Goal: Complete application form: Complete application form

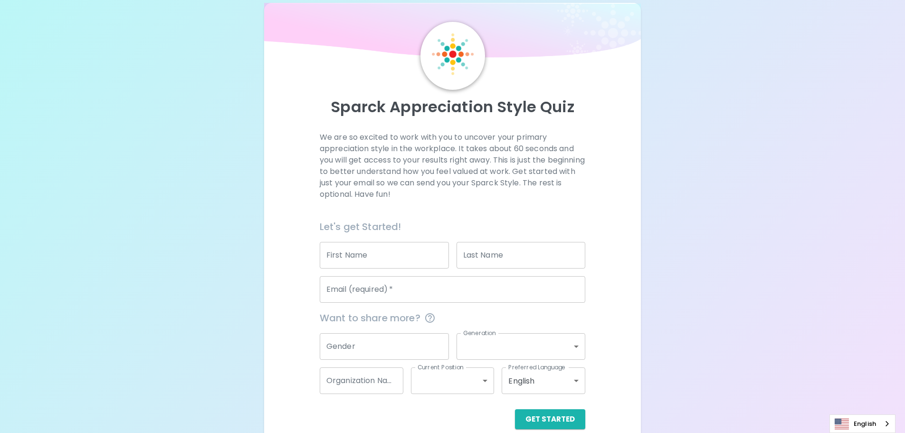
scroll to position [31, 0]
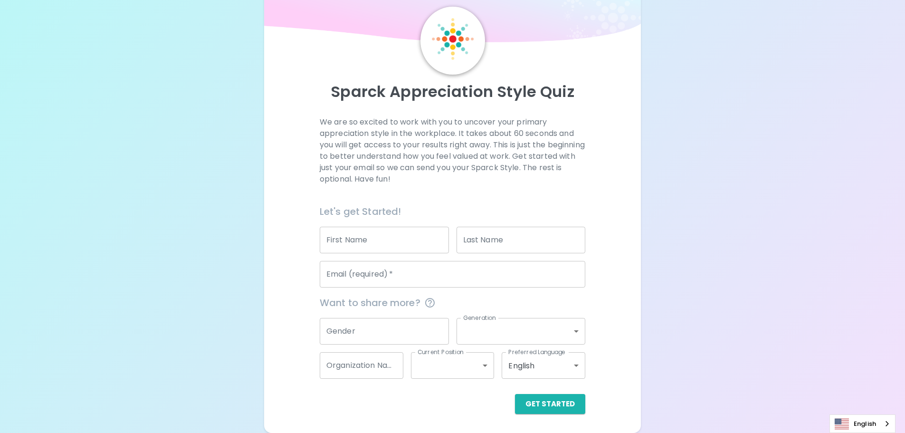
click at [406, 245] on input "First Name" at bounding box center [384, 240] width 129 height 27
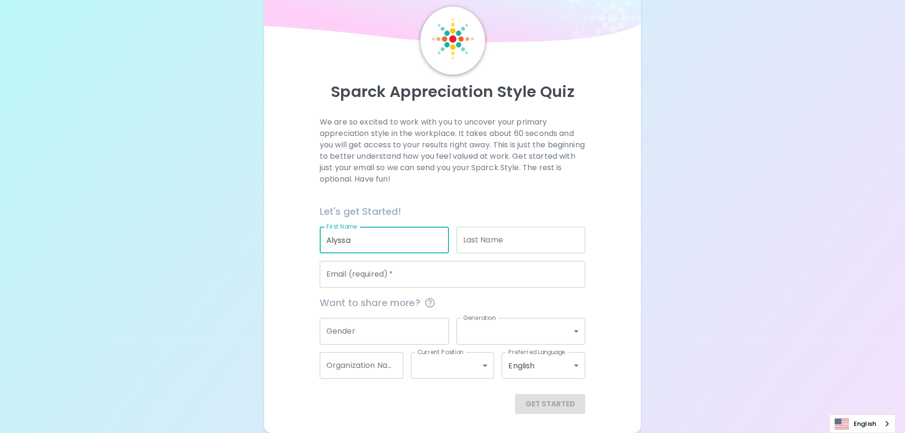
type input "Alyssa"
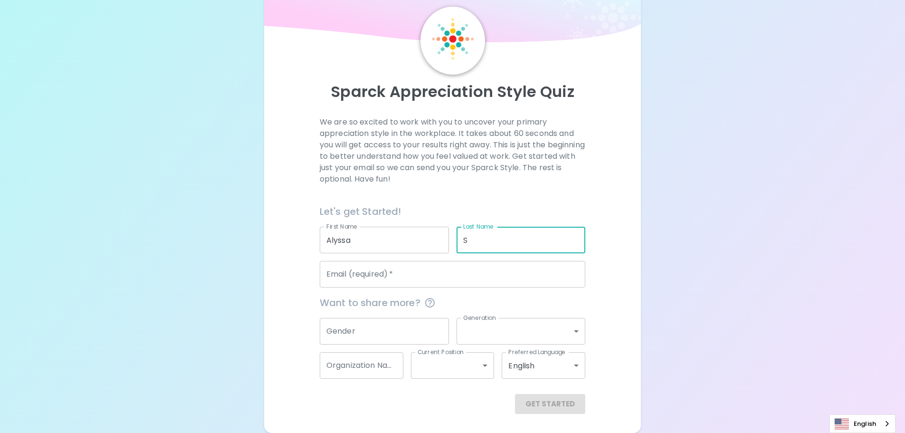
type input "S"
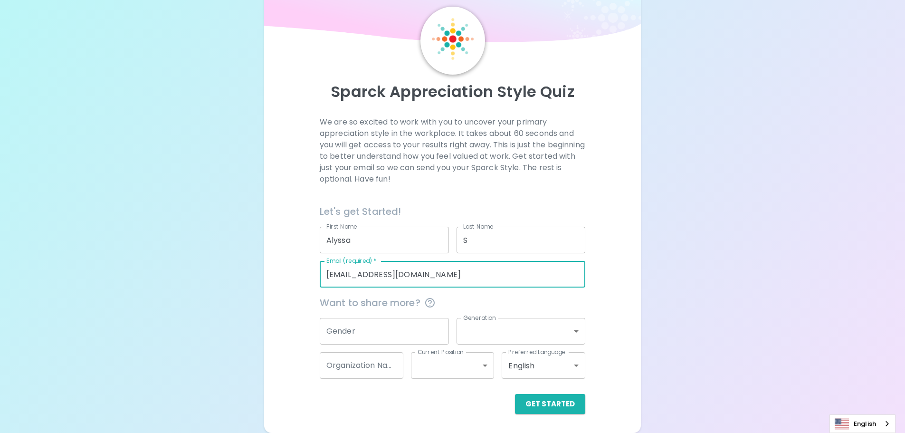
type input "[EMAIL_ADDRESS][DOMAIN_NAME]"
click at [515, 394] on button "Get Started" at bounding box center [550, 404] width 70 height 20
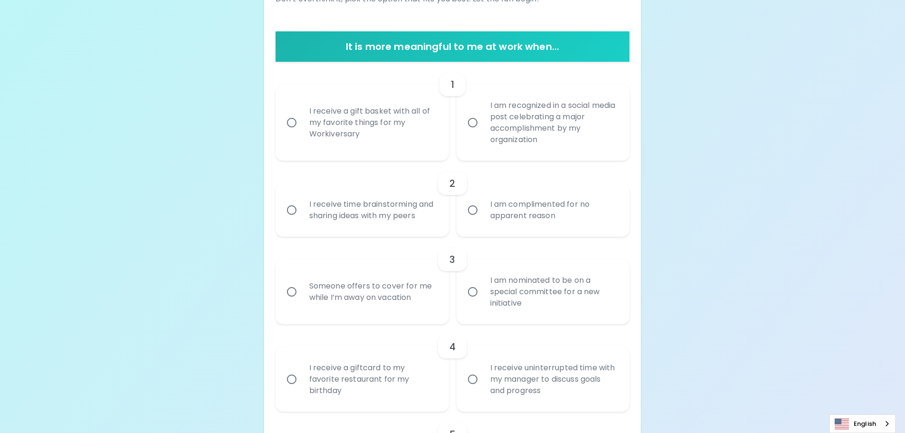
scroll to position [174, 0]
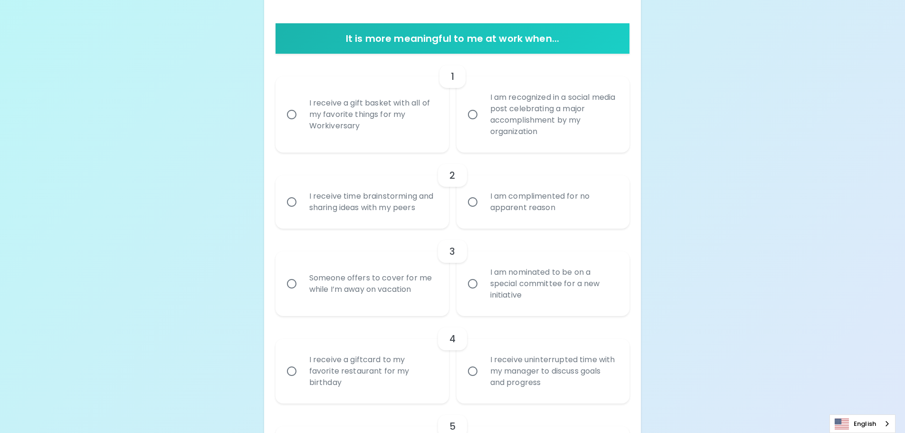
click at [365, 112] on div "I receive a gift basket with all of my favorite things for my Workiversary" at bounding box center [373, 114] width 142 height 57
click at [302, 112] on input "I receive a gift basket with all of my favorite things for my Workiversary" at bounding box center [292, 115] width 20 height 20
radio input "true"
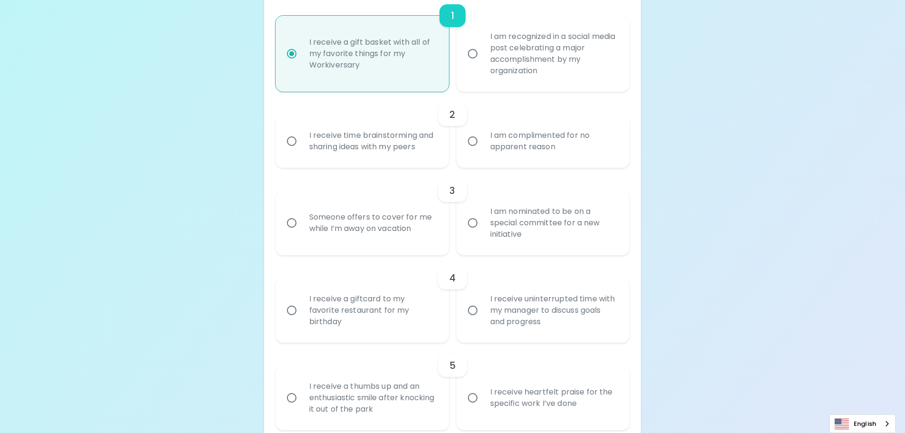
scroll to position [250, 0]
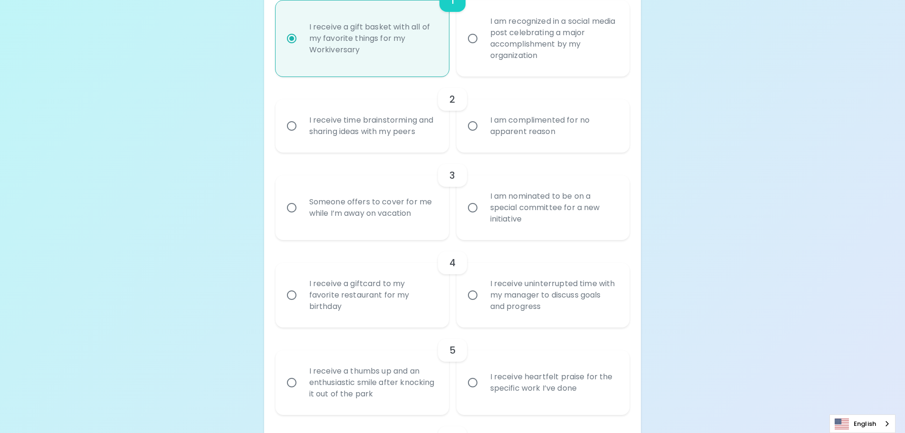
click at [351, 136] on div "I receive time brainstorming and sharing ideas with my peers" at bounding box center [373, 126] width 142 height 46
click at [302, 136] on input "I receive time brainstorming and sharing ideas with my peers" at bounding box center [292, 126] width 20 height 20
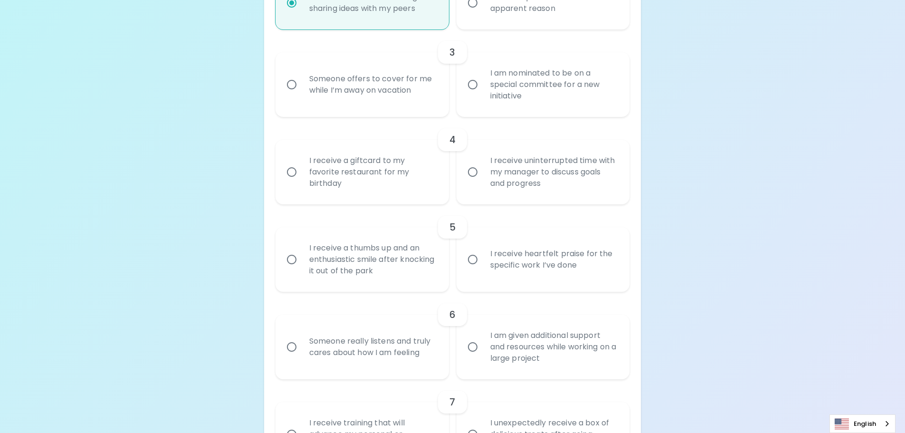
scroll to position [421, 0]
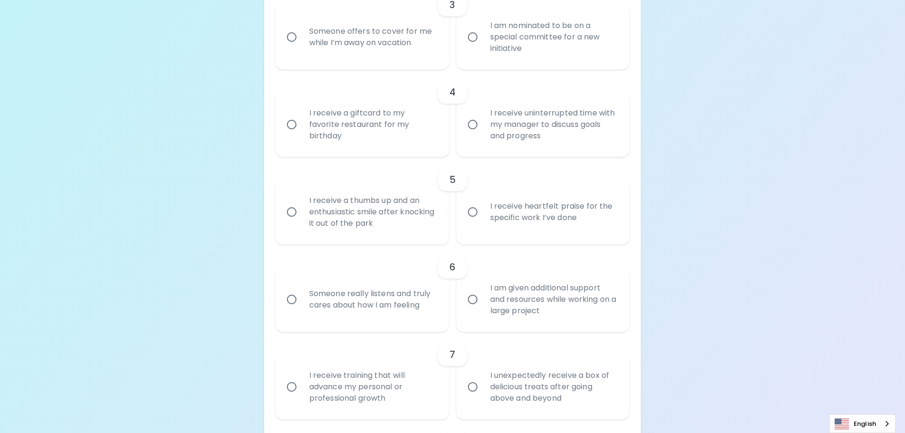
radio input "true"
click at [391, 38] on div "Someone offers to cover for me while I’m away on vacation" at bounding box center [373, 37] width 142 height 46
click at [302, 38] on input "Someone offers to cover for me while I’m away on vacation" at bounding box center [292, 37] width 20 height 20
radio input "false"
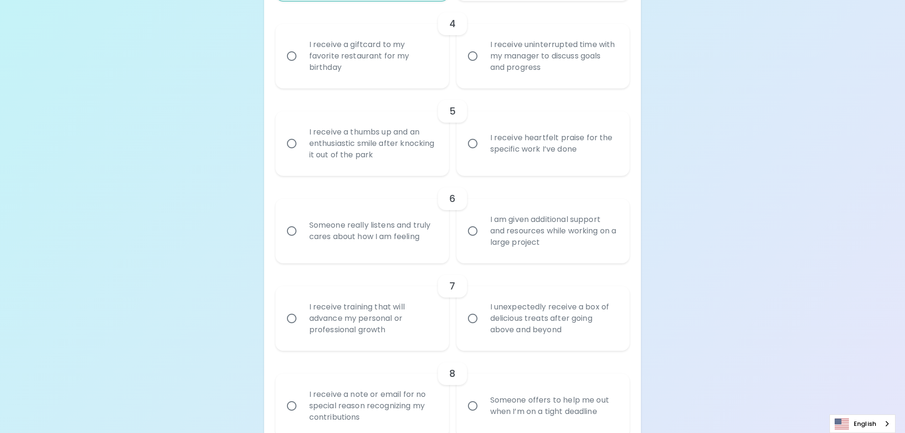
scroll to position [497, 0]
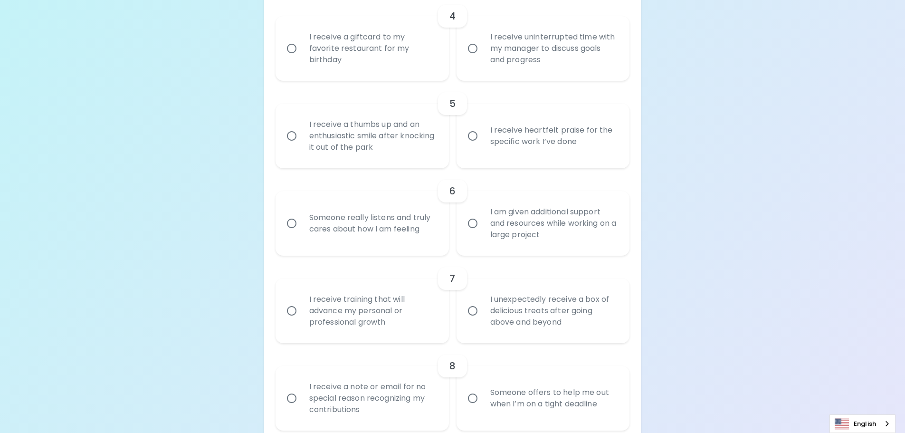
radio input "true"
click at [355, 56] on div "I receive a giftcard to my favorite restaurant for my birthday" at bounding box center [373, 48] width 142 height 57
click at [302, 56] on input "I receive a giftcard to my favorite restaurant for my birthday" at bounding box center [292, 48] width 20 height 20
radio input "false"
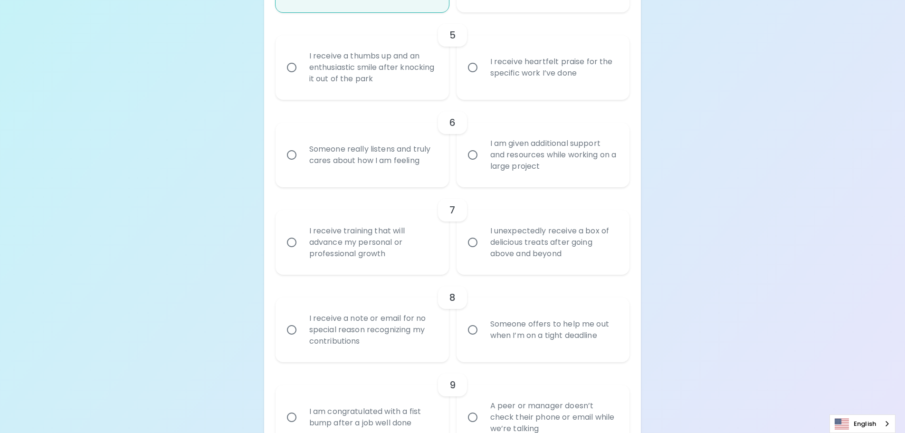
scroll to position [573, 0]
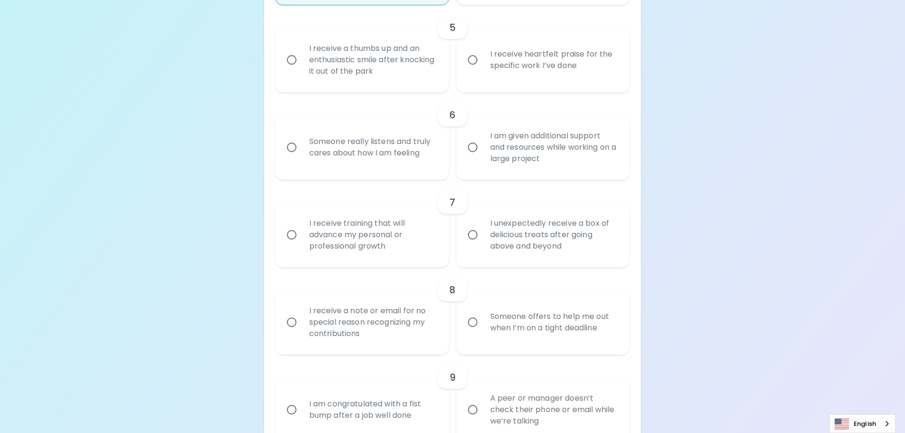
radio input "true"
click at [384, 71] on div "I receive a thumbs up and an enthusiastic smile after knocking it out of the pa…" at bounding box center [373, 59] width 142 height 57
click at [302, 70] on input "I receive a thumbs up and an enthusiastic smile after knocking it out of the pa…" at bounding box center [292, 60] width 20 height 20
radio input "false"
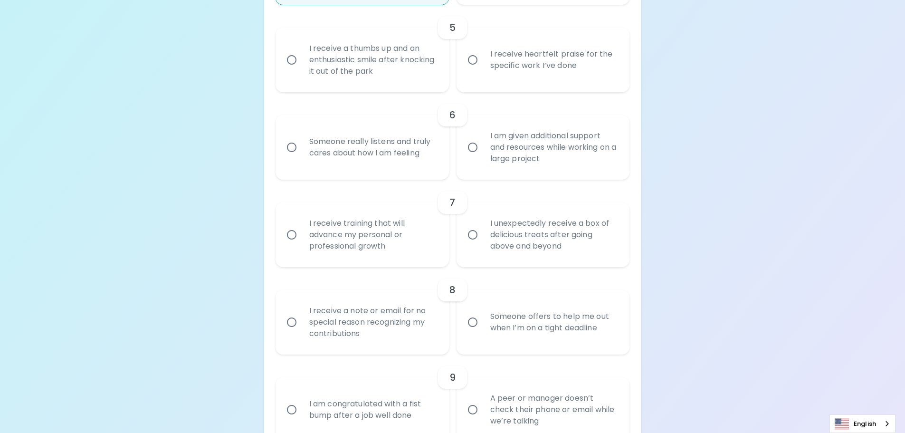
radio input "false"
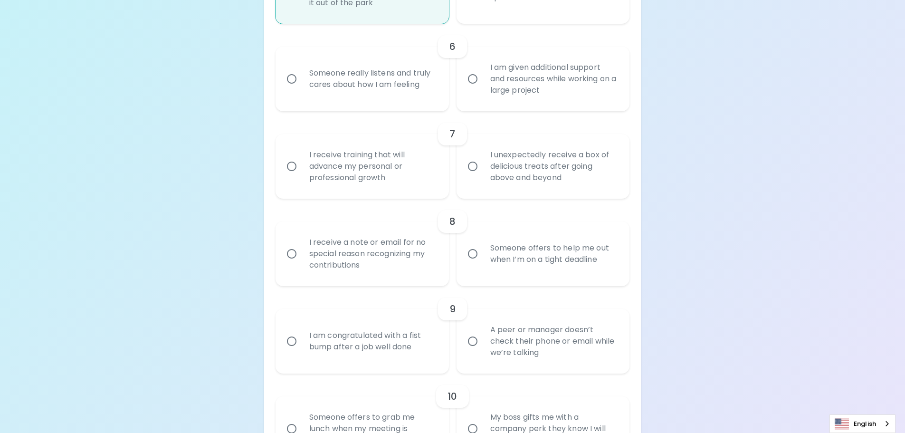
scroll to position [649, 0]
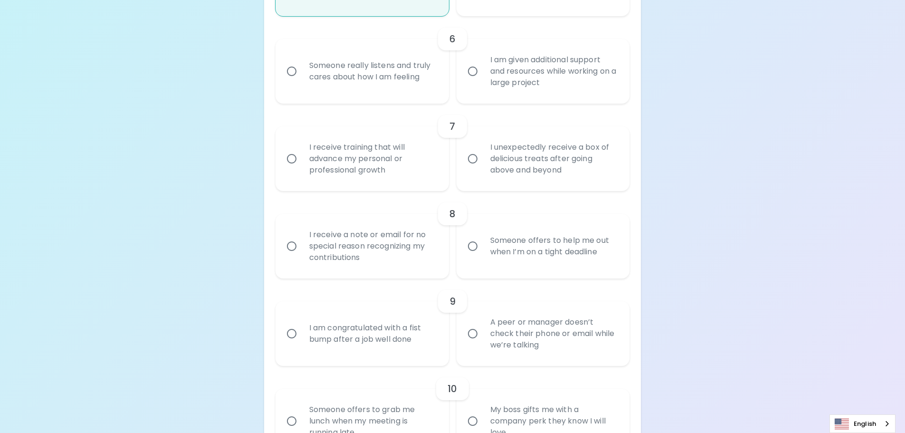
radio input "true"
drag, startPoint x: 494, startPoint y: 72, endPoint x: 493, endPoint y: 78, distance: 6.2
click at [494, 72] on div "I am given additional support and resources while working on a large project" at bounding box center [554, 71] width 142 height 57
click at [483, 72] on input "I am given additional support and resources while working on a large project" at bounding box center [473, 71] width 20 height 20
radio input "false"
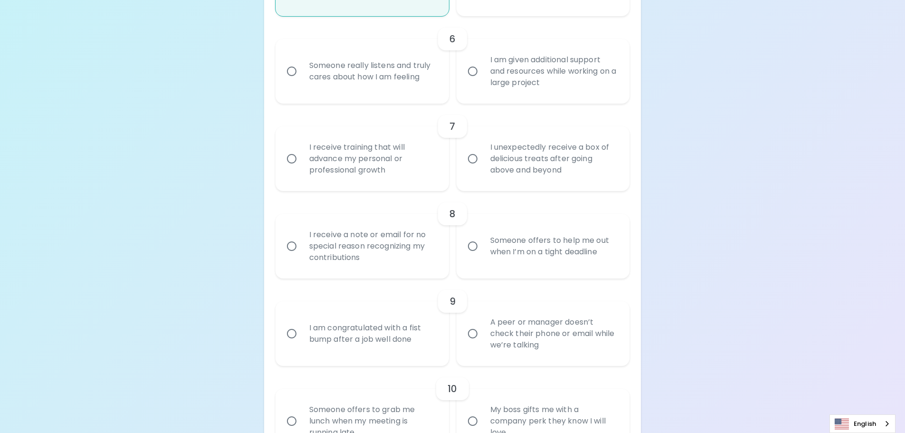
radio input "false"
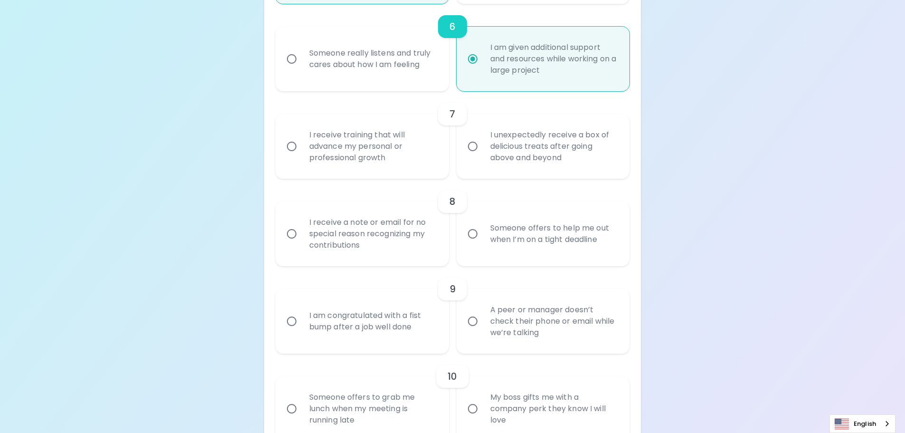
scroll to position [678, 0]
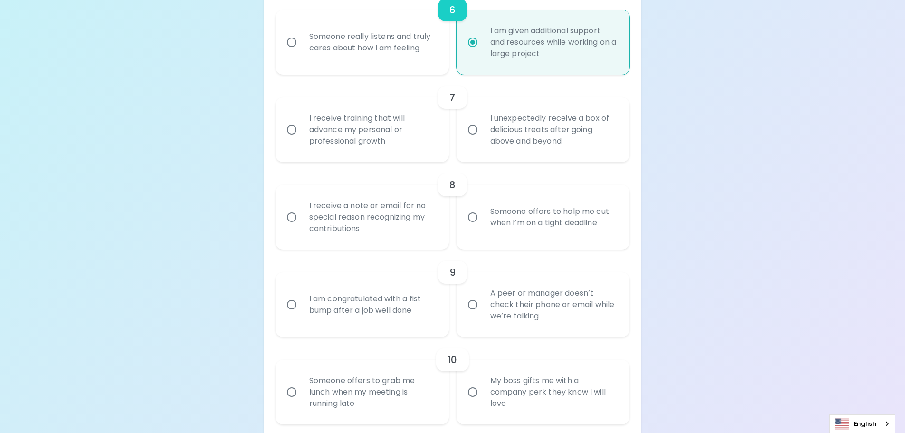
radio input "true"
click at [321, 144] on div "I receive training that will advance my personal or professional growth" at bounding box center [373, 129] width 142 height 57
click at [302, 140] on input "I receive training that will advance my personal or professional growth" at bounding box center [292, 130] width 20 height 20
radio input "false"
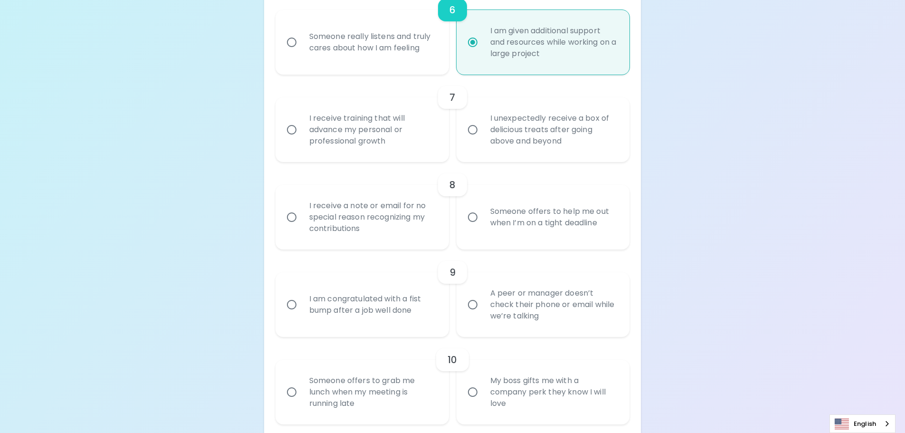
radio input "false"
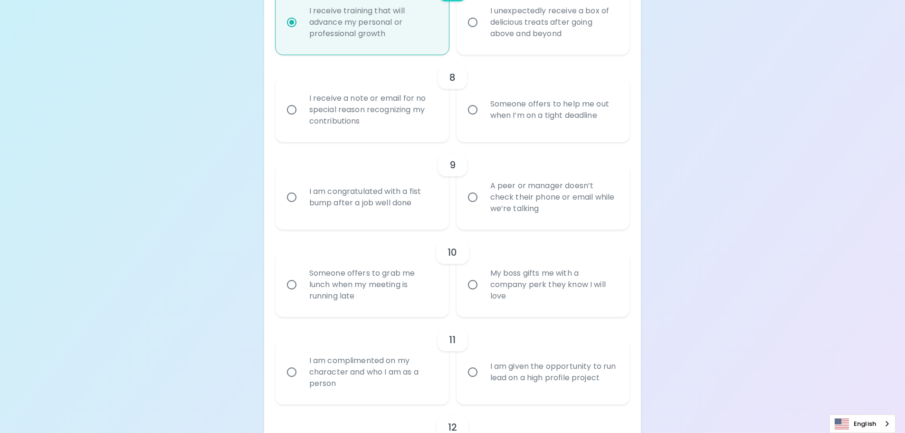
scroll to position [801, 0]
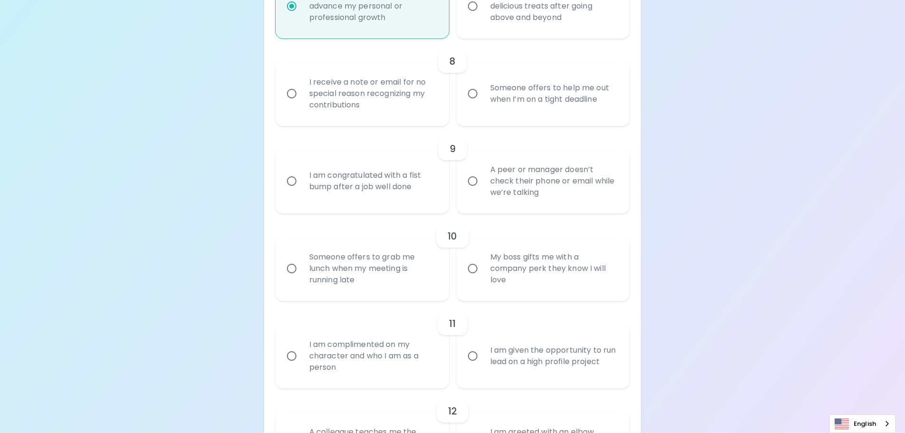
radio input "true"
click at [416, 91] on div "I receive a note or email for no special reason recognizing my contributions" at bounding box center [373, 93] width 142 height 57
click at [302, 91] on input "I receive a note or email for no special reason recognizing my contributions" at bounding box center [292, 94] width 20 height 20
radio input "false"
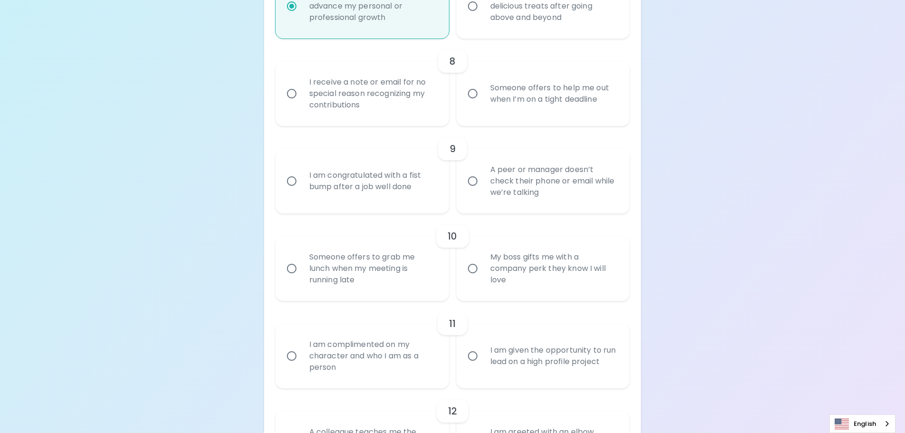
radio input "false"
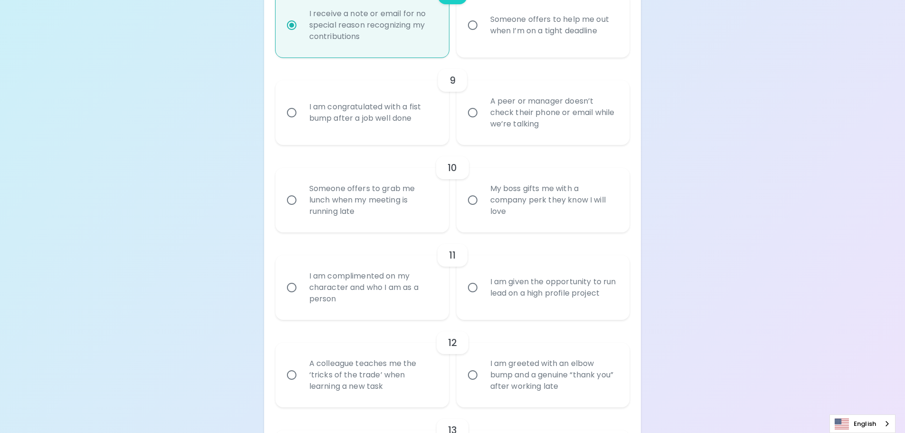
scroll to position [877, 0]
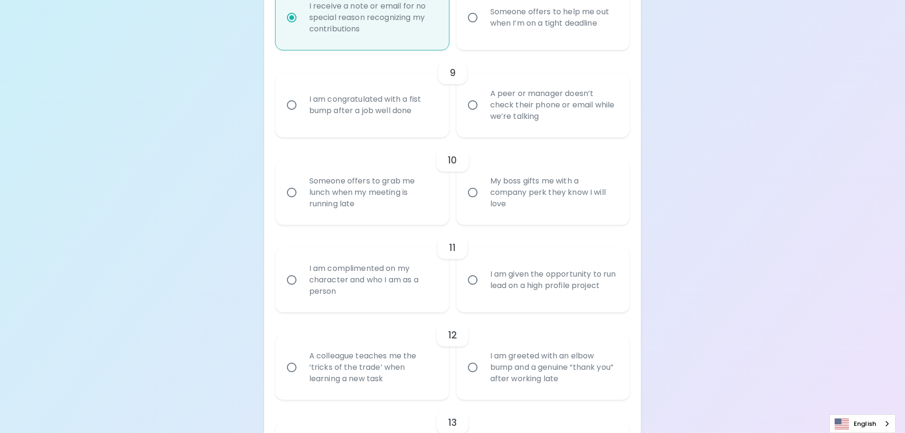
radio input "true"
click at [498, 108] on div "A peer or manager doesn’t check their phone or email while we’re talking" at bounding box center [554, 105] width 142 height 57
click at [483, 108] on input "A peer or manager doesn’t check their phone or email while we’re talking" at bounding box center [473, 105] width 20 height 20
radio input "false"
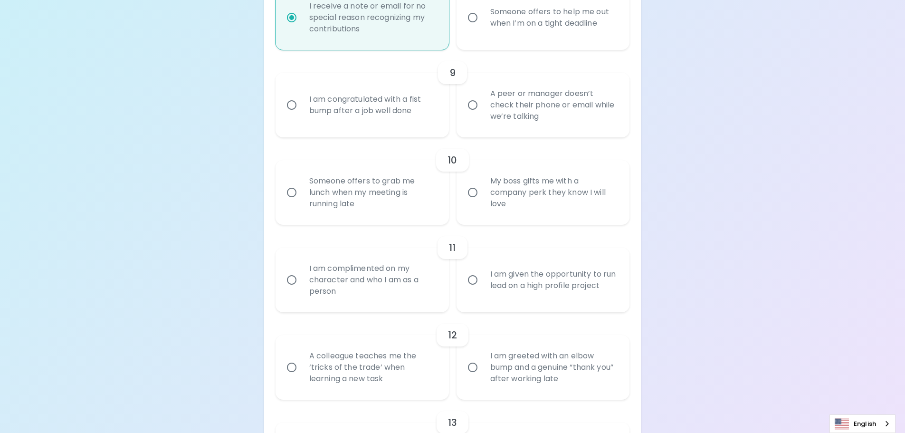
radio input "false"
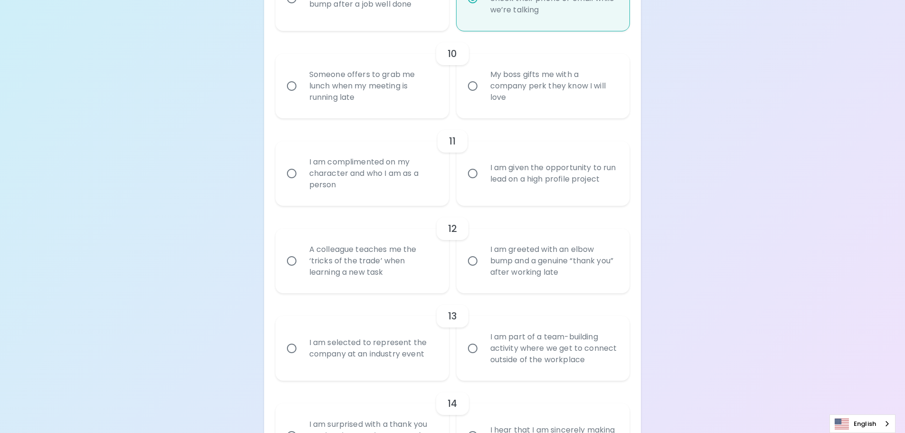
scroll to position [1001, 0]
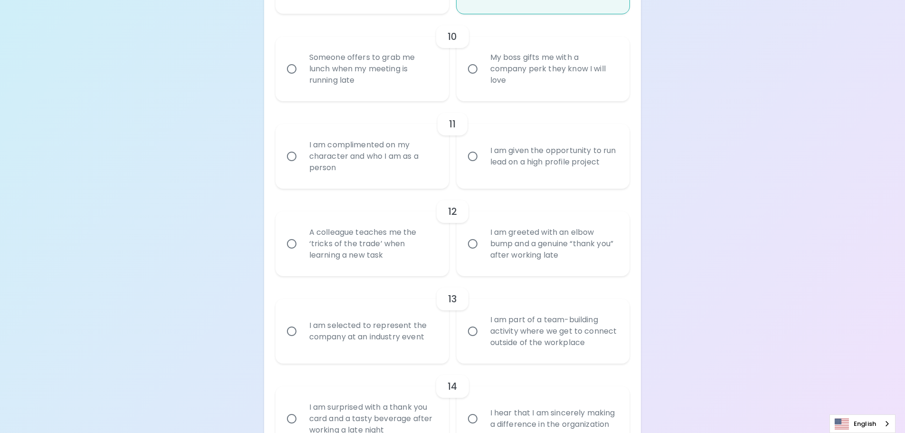
radio input "true"
click at [505, 81] on div "My boss gifts me with a company perk they know I will love" at bounding box center [554, 68] width 142 height 57
click at [483, 79] on input "My boss gifts me with a company perk they know I will love" at bounding box center [473, 69] width 20 height 20
radio input "false"
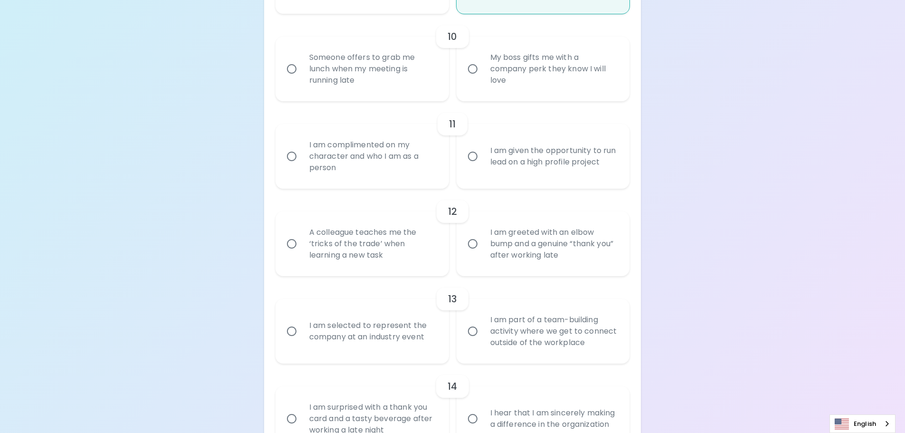
radio input "false"
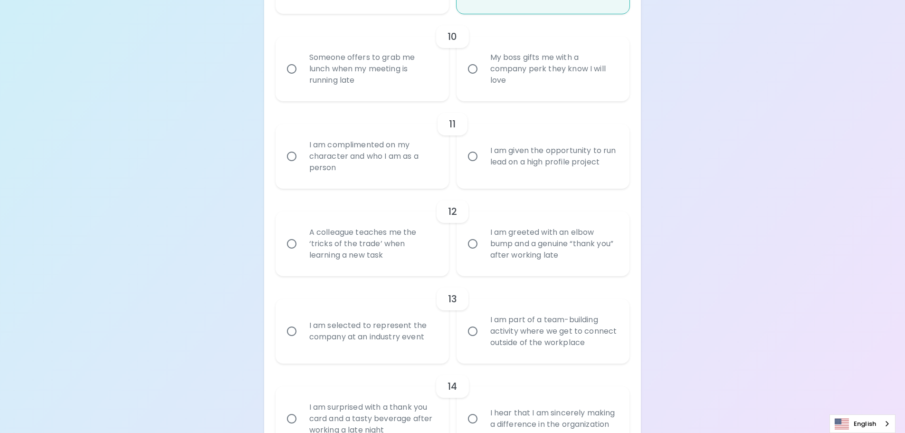
radio input "false"
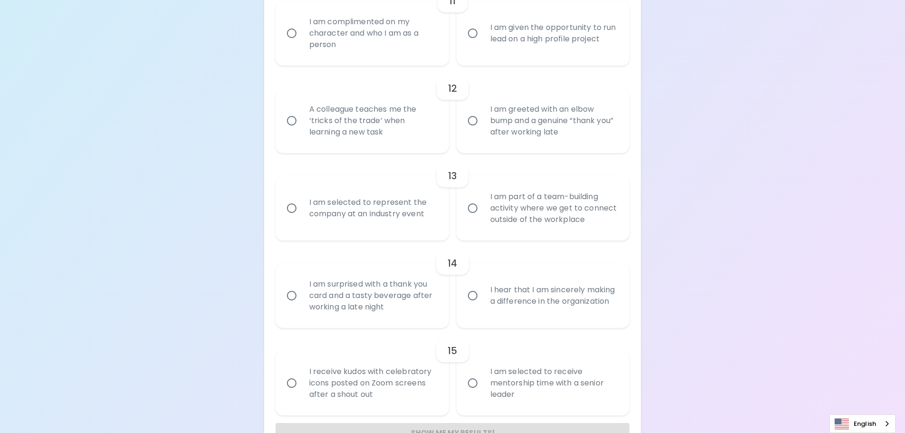
scroll to position [1124, 0]
radio input "true"
click at [500, 43] on div "I am given the opportunity to run lead on a high profile project" at bounding box center [554, 33] width 142 height 46
click at [483, 43] on input "I am given the opportunity to run lead on a high profile project" at bounding box center [473, 33] width 20 height 20
radio input "false"
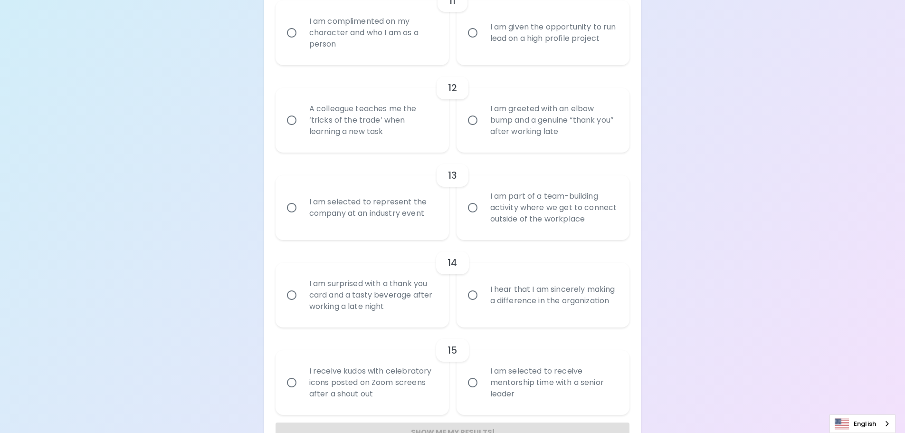
radio input "false"
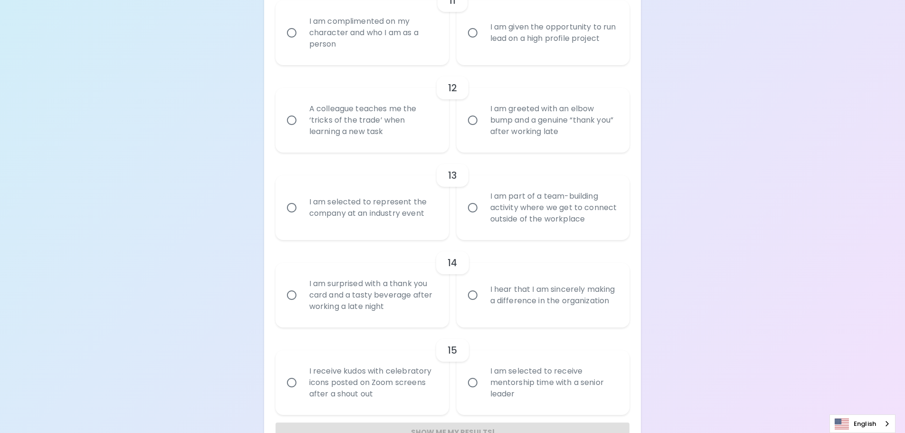
radio input "false"
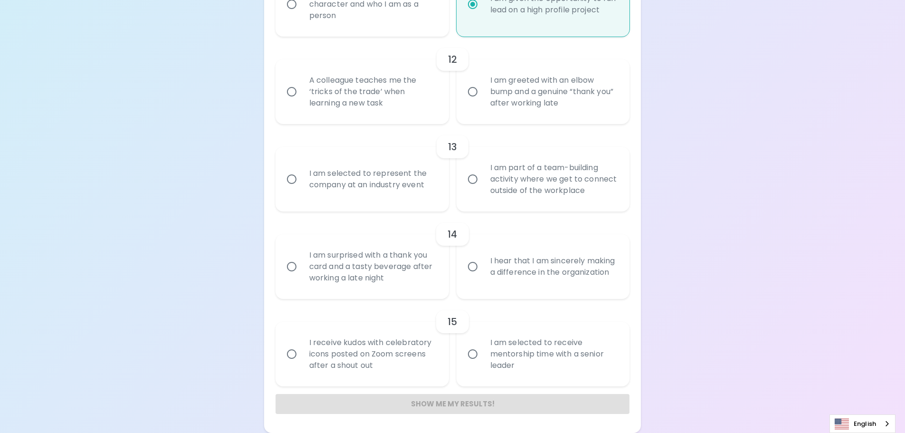
radio input "true"
click at [439, 107] on div "A colleague teaches me the ‘tricks of the trade’ when learning a new task" at bounding box center [373, 91] width 142 height 57
click at [302, 102] on input "A colleague teaches me the ‘tricks of the trade’ when learning a new task" at bounding box center [292, 92] width 20 height 20
radio input "false"
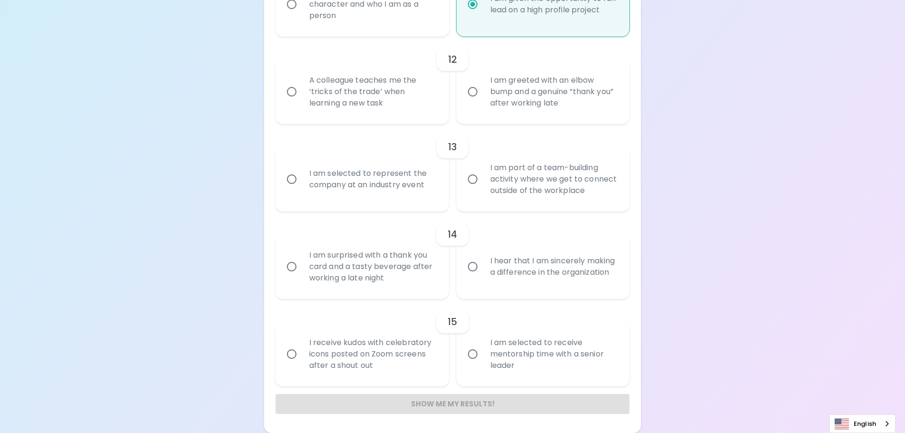
radio input "false"
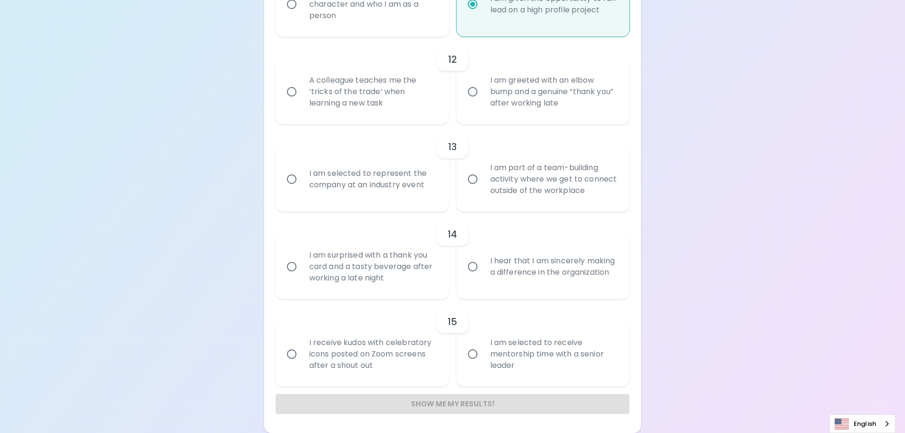
radio input "false"
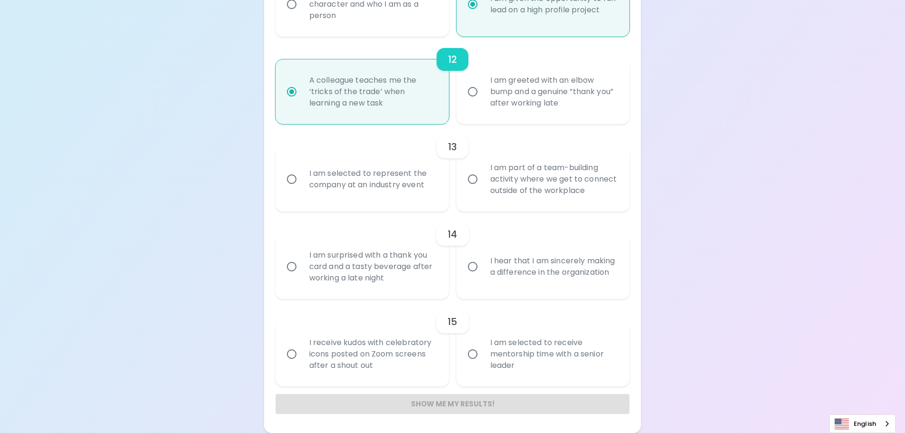
radio input "true"
click at [433, 186] on div "I am selected to represent the company at an industry event" at bounding box center [373, 179] width 142 height 46
click at [302, 186] on input "I am selected to represent the company at an industry event" at bounding box center [292, 179] width 20 height 20
radio input "false"
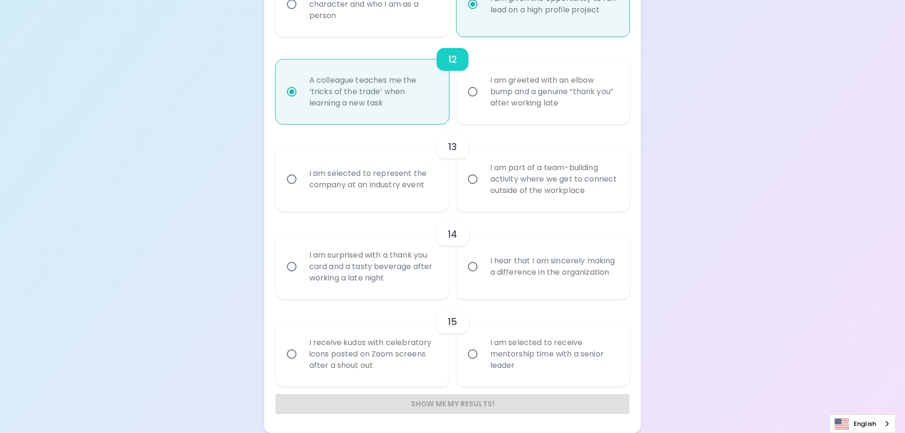
radio input "false"
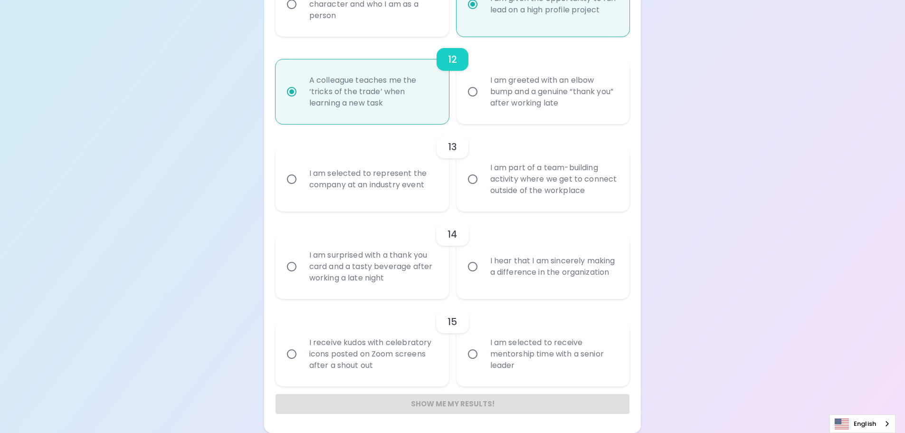
radio input "false"
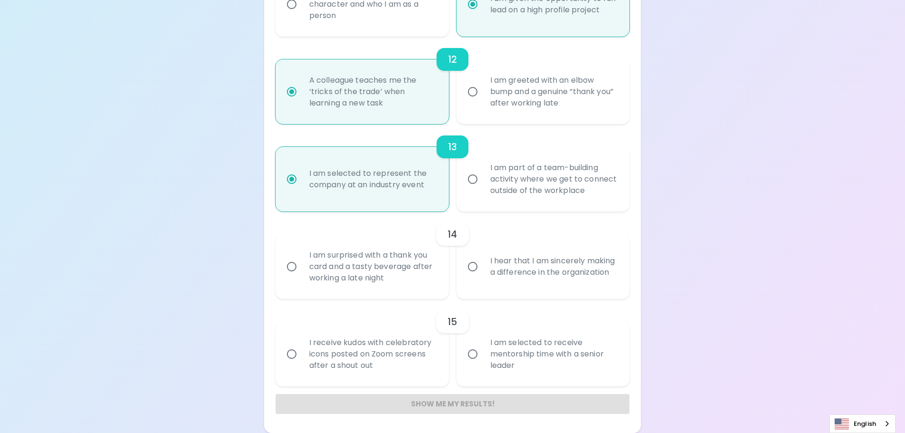
radio input "true"
click at [386, 268] on div "I am surprised with a thank you card and a tasty beverage after working a late …" at bounding box center [373, 266] width 142 height 57
click at [302, 268] on input "I am surprised with a thank you card and a tasty beverage after working a late …" at bounding box center [292, 267] width 20 height 20
radio input "false"
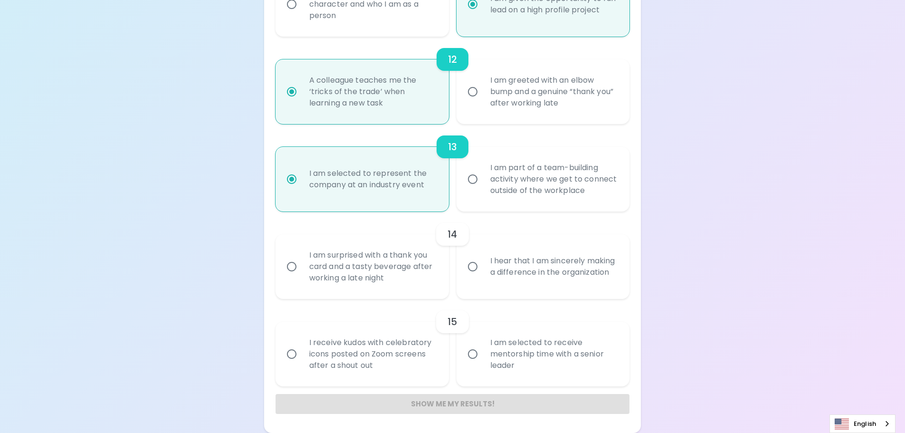
radio input "false"
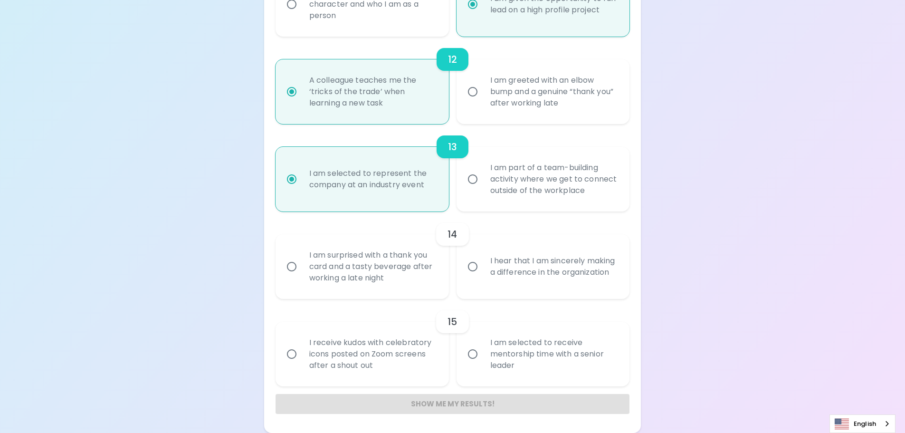
radio input "false"
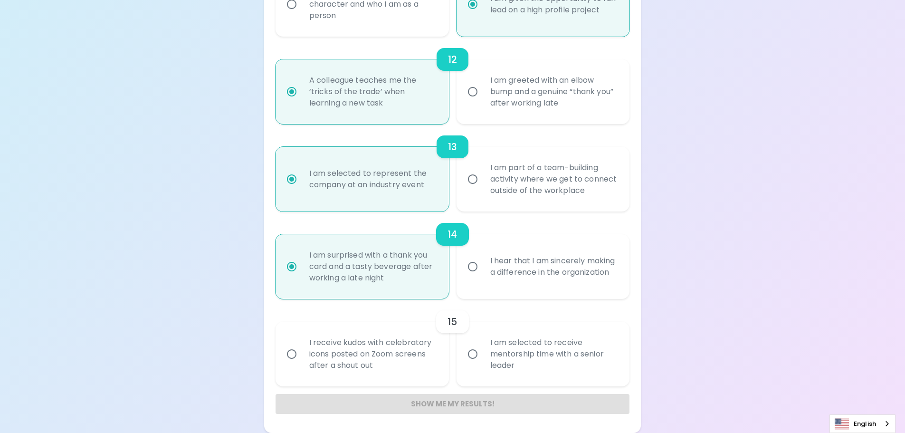
radio input "true"
drag, startPoint x: 512, startPoint y: 350, endPoint x: 507, endPoint y: 384, distance: 34.1
click at [511, 352] on div "I am selected to receive mentorship time with a senior leader" at bounding box center [554, 353] width 142 height 57
click at [483, 352] on input "I am selected to receive mentorship time with a senior leader" at bounding box center [473, 354] width 20 height 20
radio input "false"
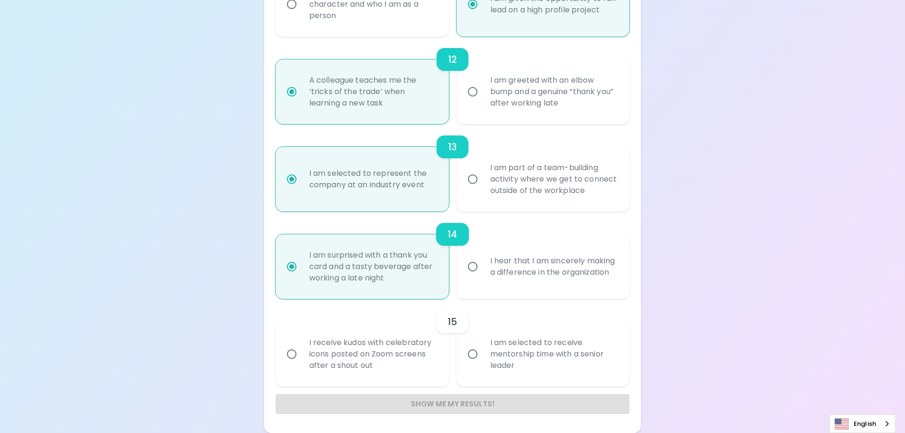
radio input "false"
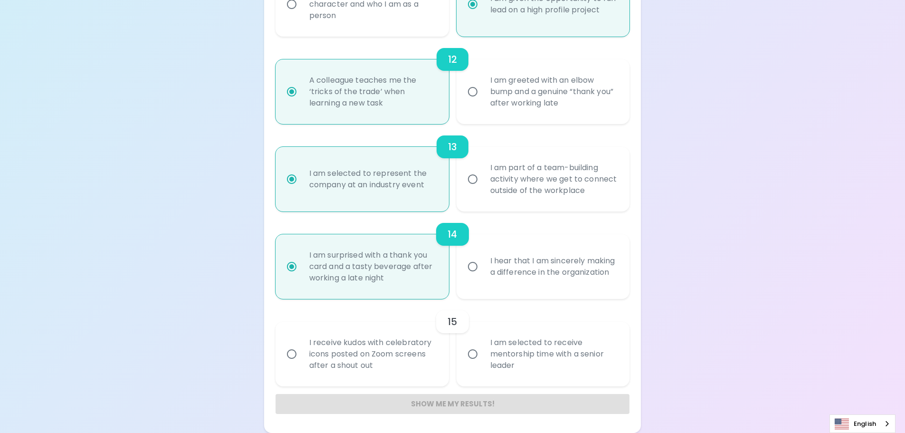
radio input "false"
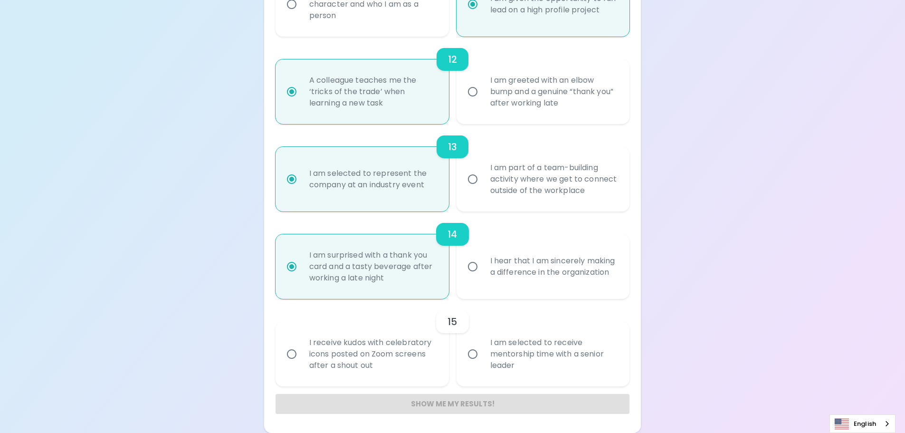
radio input "false"
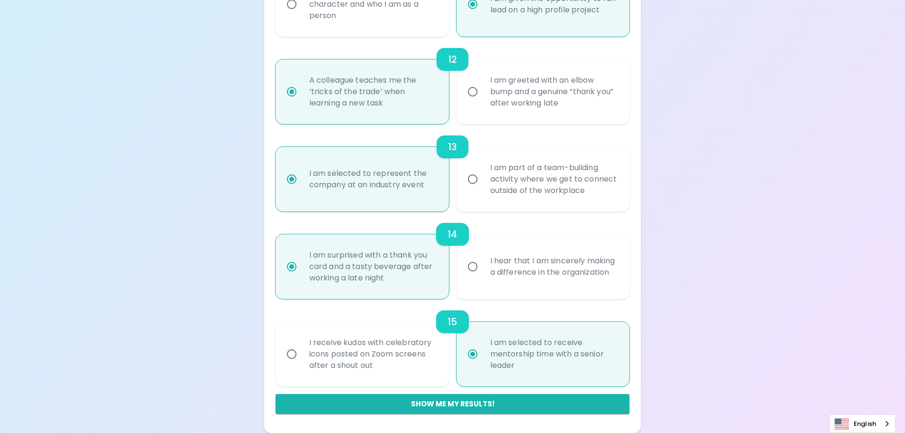
radio input "true"
click at [441, 355] on div "I receive kudos with celebratory icons posted on Zoom screens after a shout out" at bounding box center [373, 353] width 142 height 57
click at [302, 355] on input "I receive kudos with celebratory icons posted on Zoom screens after a shout out" at bounding box center [292, 354] width 20 height 20
radio input "false"
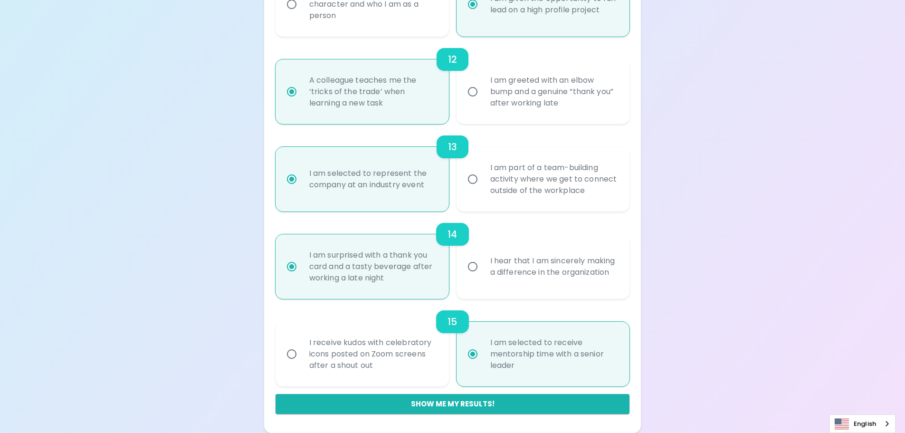
radio input "false"
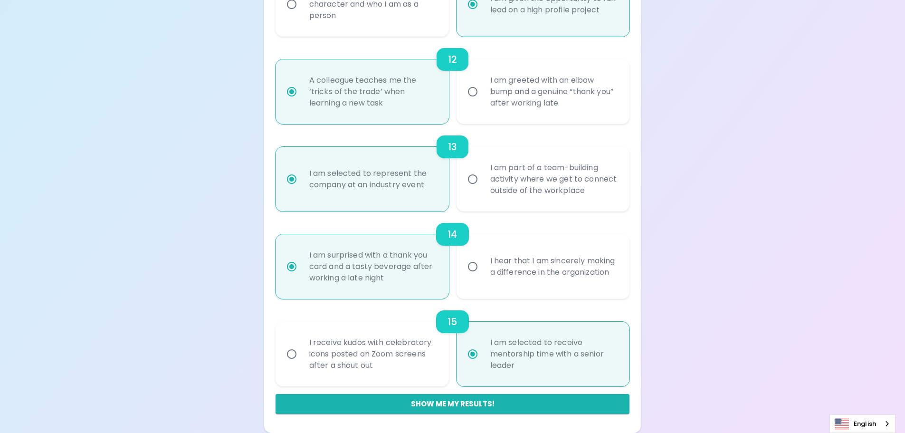
radio input "false"
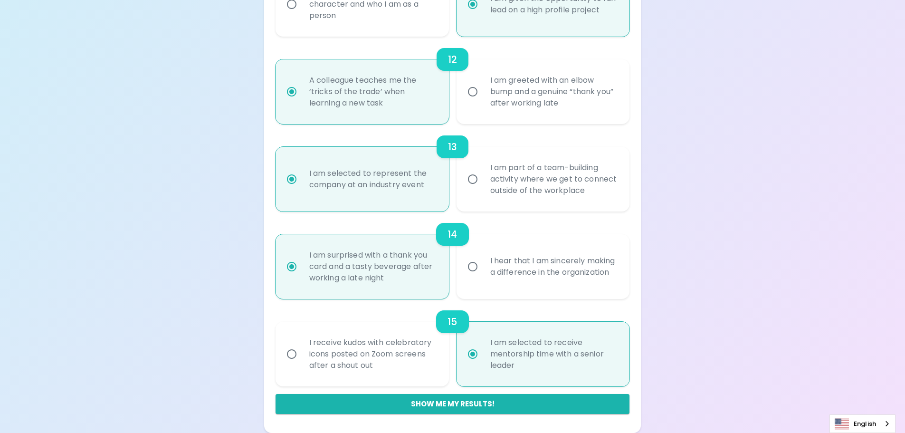
radio input "false"
radio input "true"
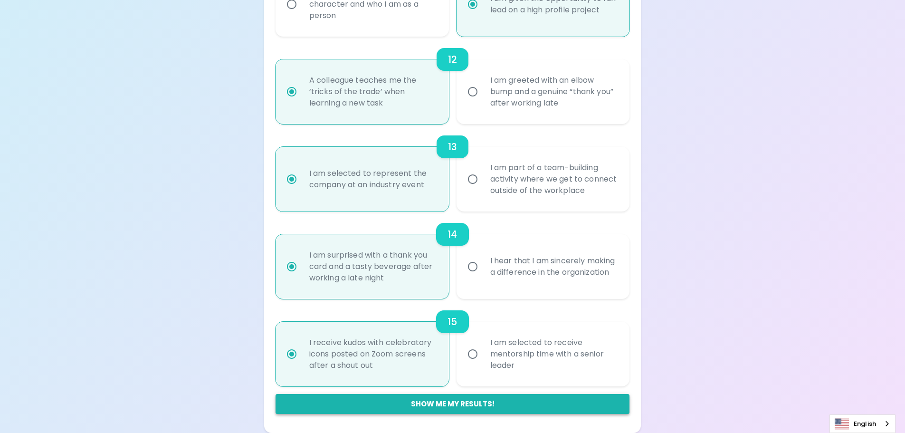
radio input "true"
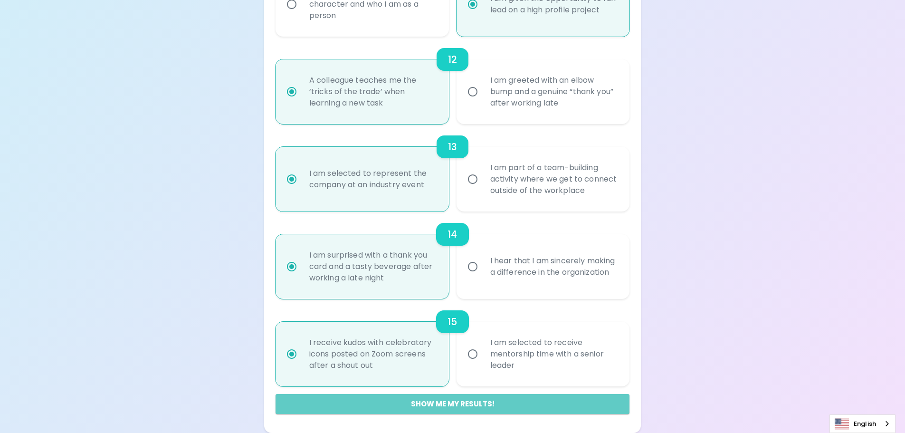
click at [464, 402] on button "Show me my results!" at bounding box center [453, 404] width 354 height 20
radio input "false"
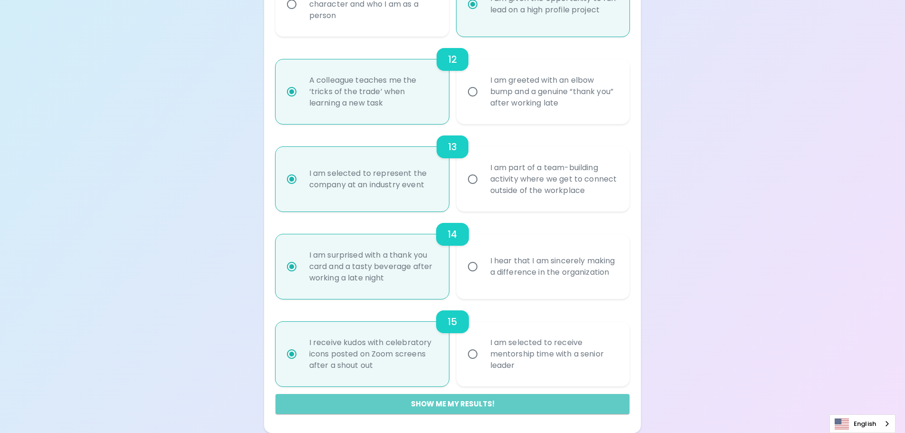
radio input "false"
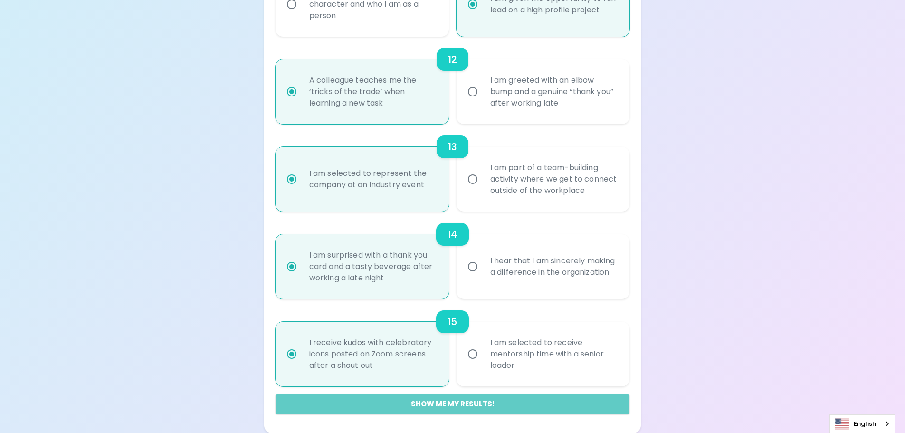
radio input "false"
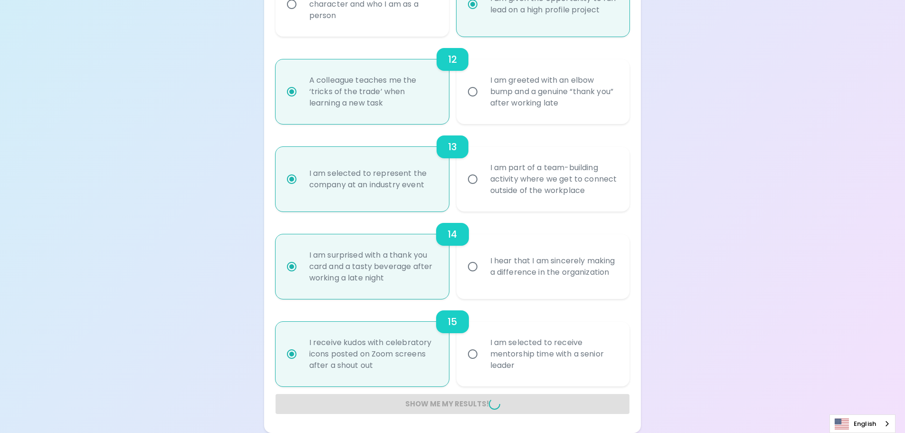
radio input "false"
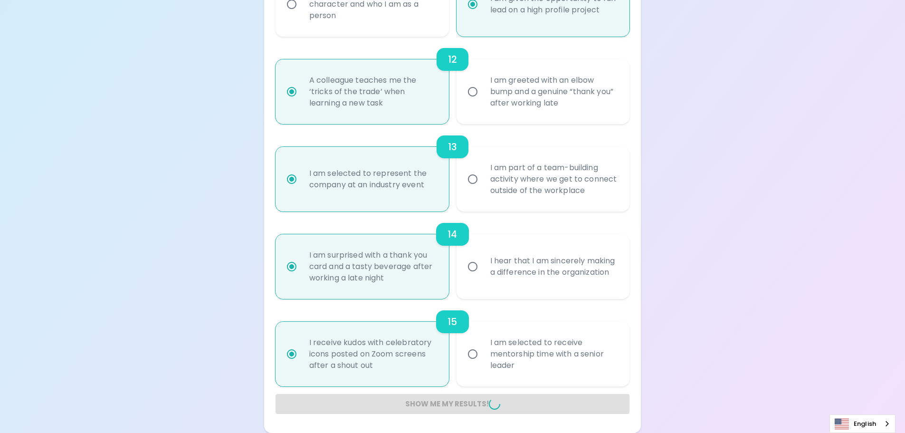
radio input "false"
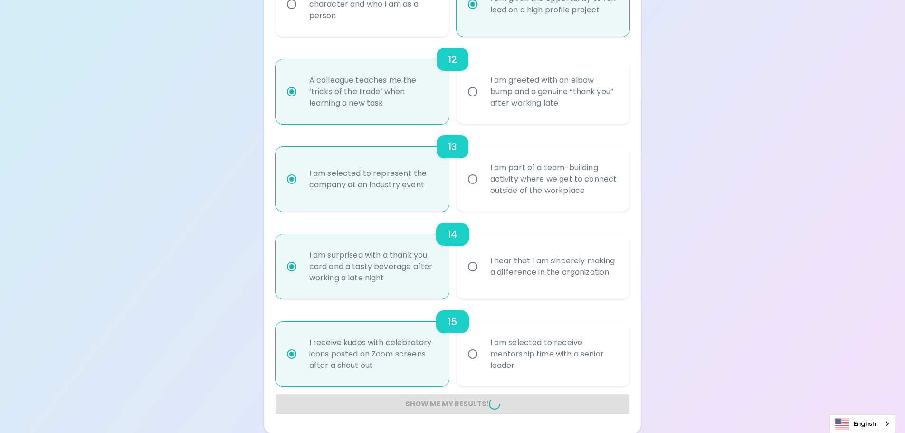
radio input "false"
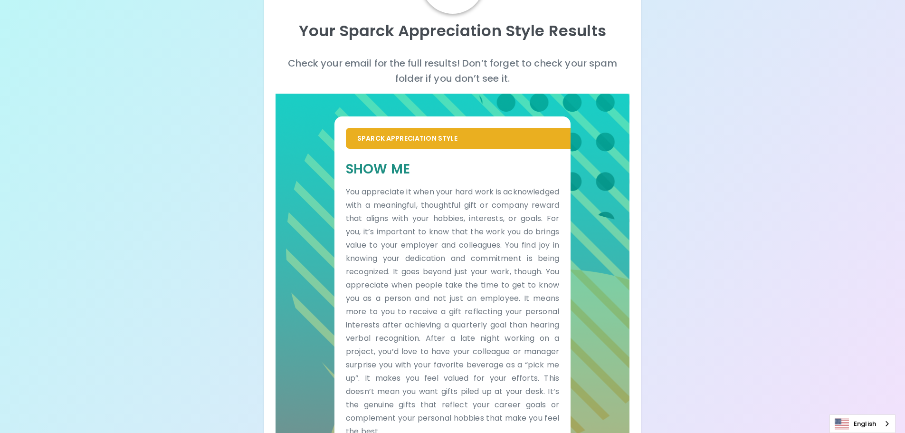
scroll to position [92, 0]
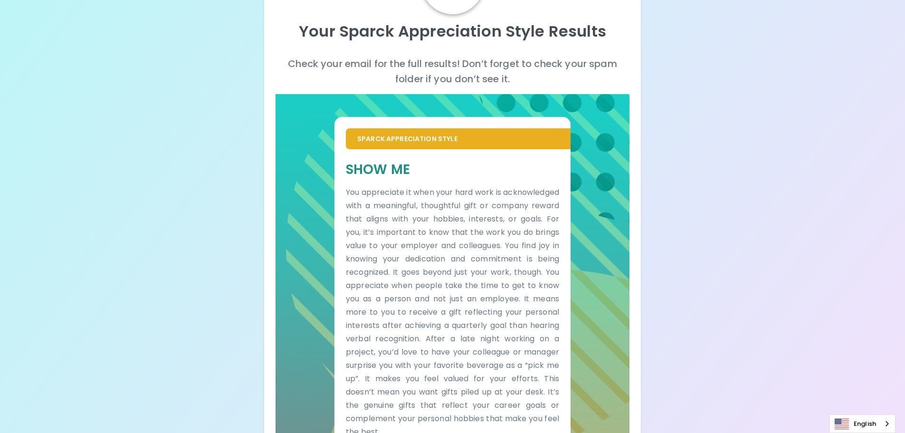
drag, startPoint x: 363, startPoint y: 256, endPoint x: 314, endPoint y: 294, distance: 61.9
click at [313, 294] on div "Sparck Appreciation Style Show Me You appreciate it when your hard work is ackn…" at bounding box center [453, 272] width 354 height 356
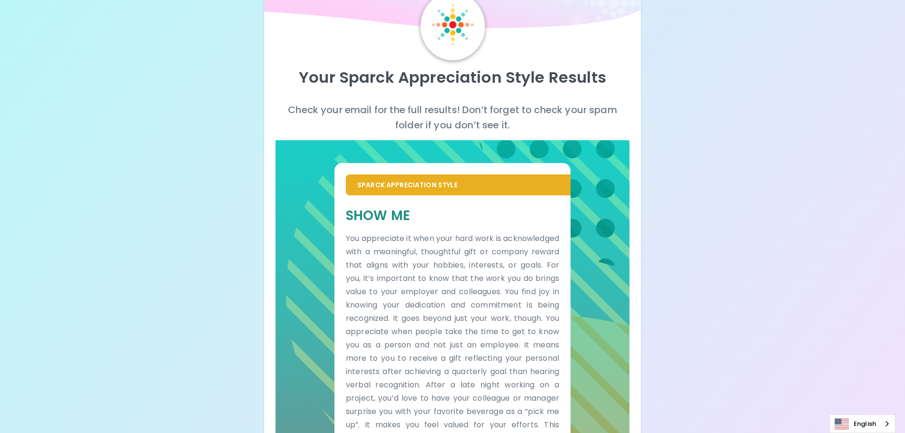
scroll to position [0, 0]
